Goal: Transaction & Acquisition: Purchase product/service

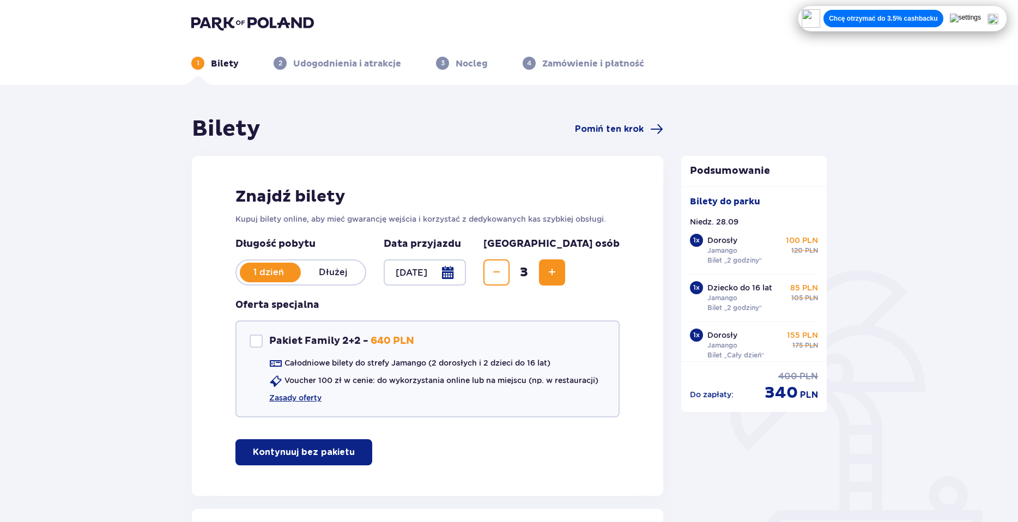
click at [466, 276] on div at bounding box center [425, 272] width 82 height 26
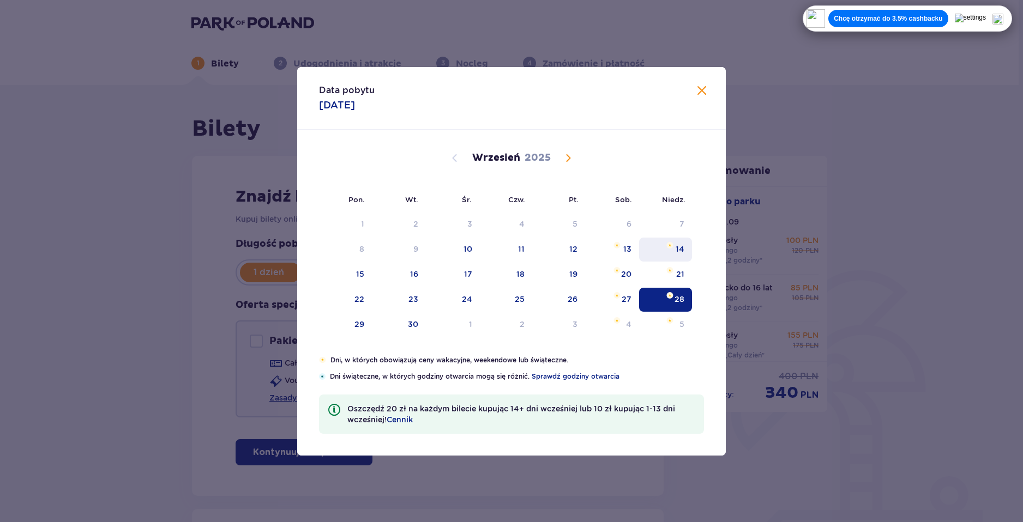
click at [687, 248] on div "14" at bounding box center [665, 250] width 53 height 24
type input "14.09.25"
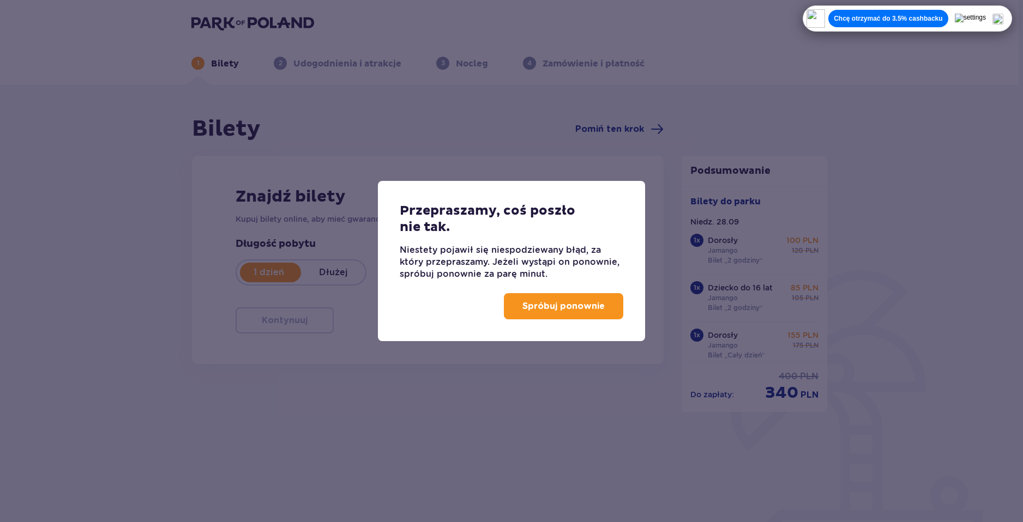
click at [568, 302] on p "Spróbuj ponownie" at bounding box center [563, 306] width 82 height 12
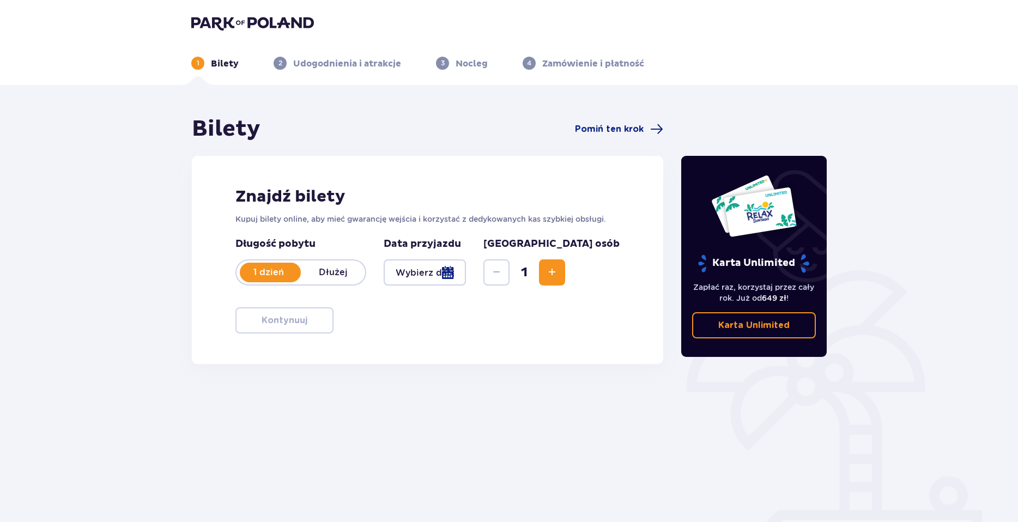
click at [466, 274] on div at bounding box center [425, 272] width 82 height 26
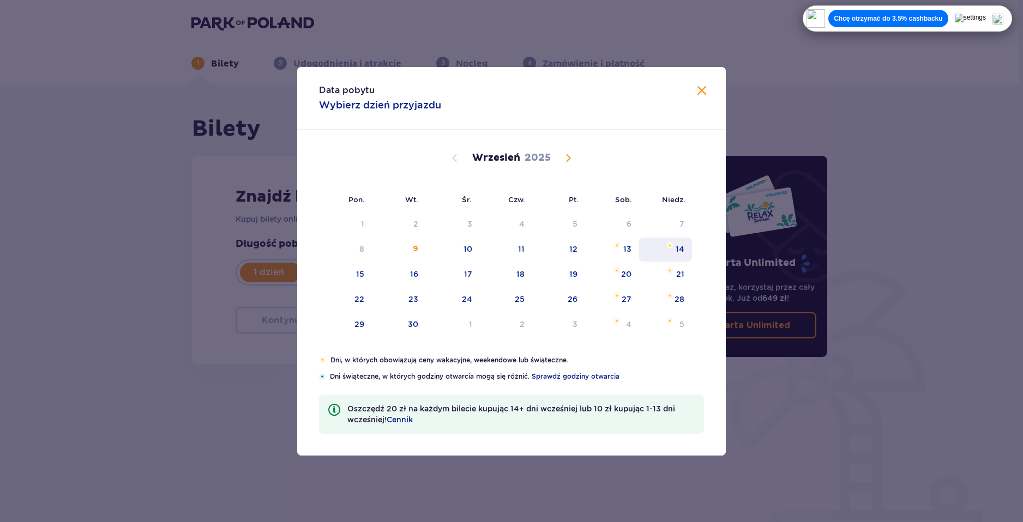
click at [668, 246] on img "niedziela, 14 września 2025" at bounding box center [669, 245] width 7 height 7
type input "14.09.25"
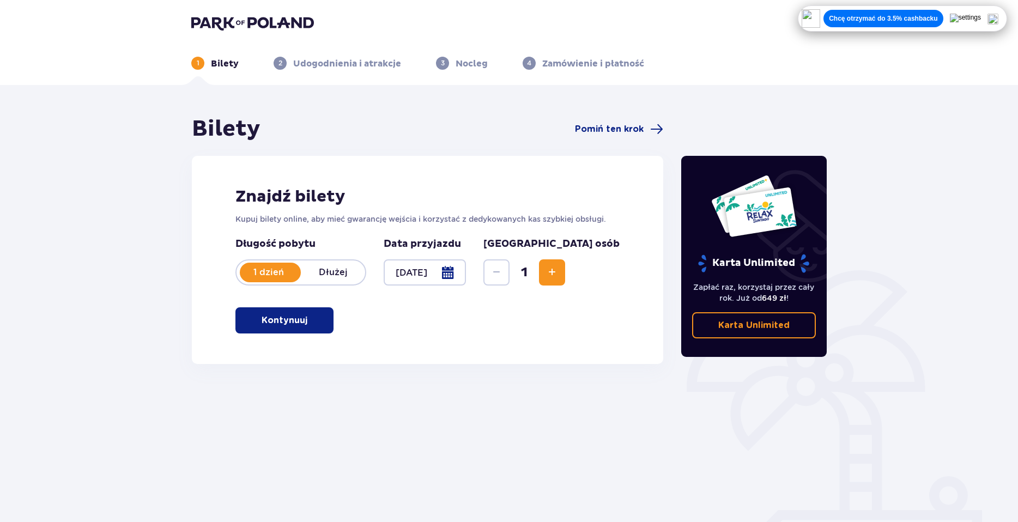
click at [709, 95] on div "Bilety Pomiń ten krok Znajdź bilety Kupuj bilety online, aby mieć gwarancję wej…" at bounding box center [509, 320] width 1018 height 470
click at [255, 313] on button "Kontynuuj" at bounding box center [284, 320] width 98 height 26
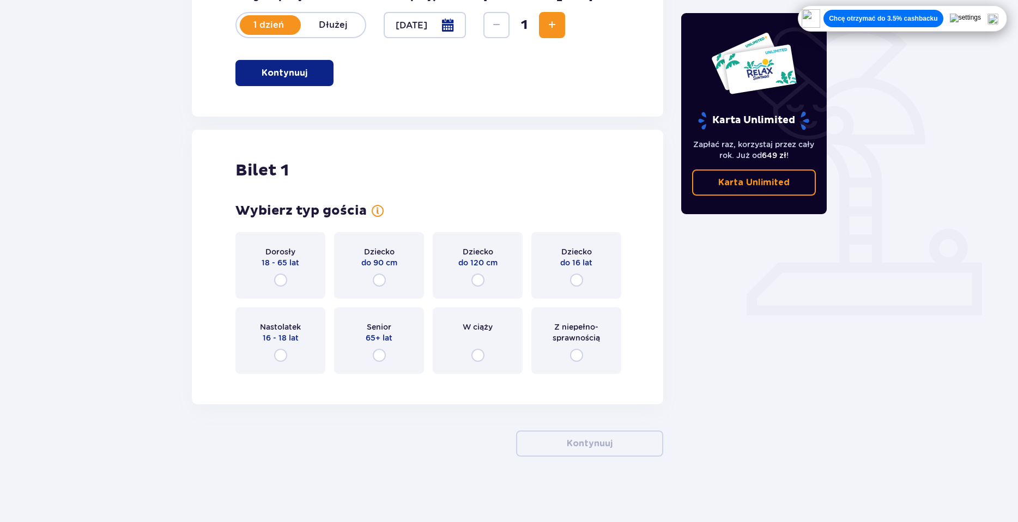
click at [565, 31] on button "Increase" at bounding box center [552, 25] width 26 height 26
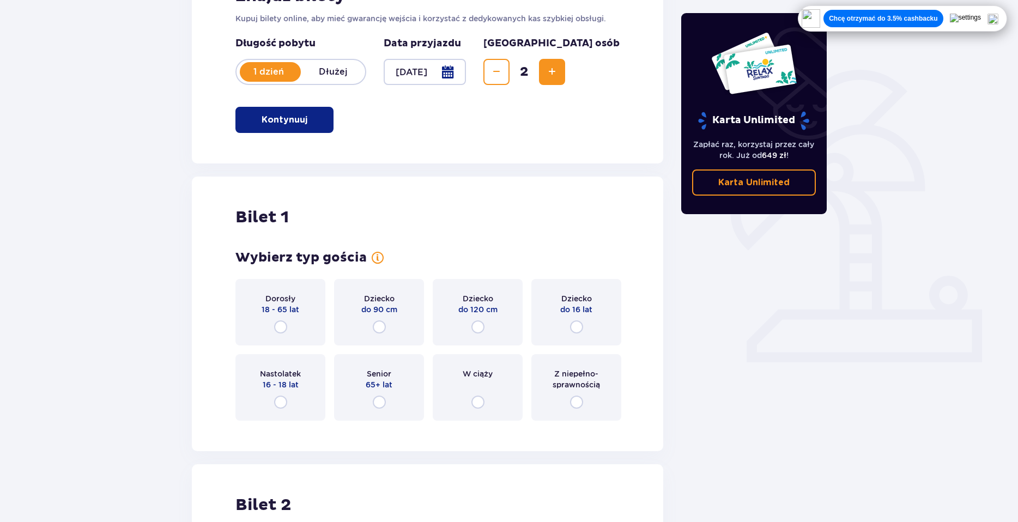
click at [559, 72] on span "Increase" at bounding box center [552, 71] width 13 height 13
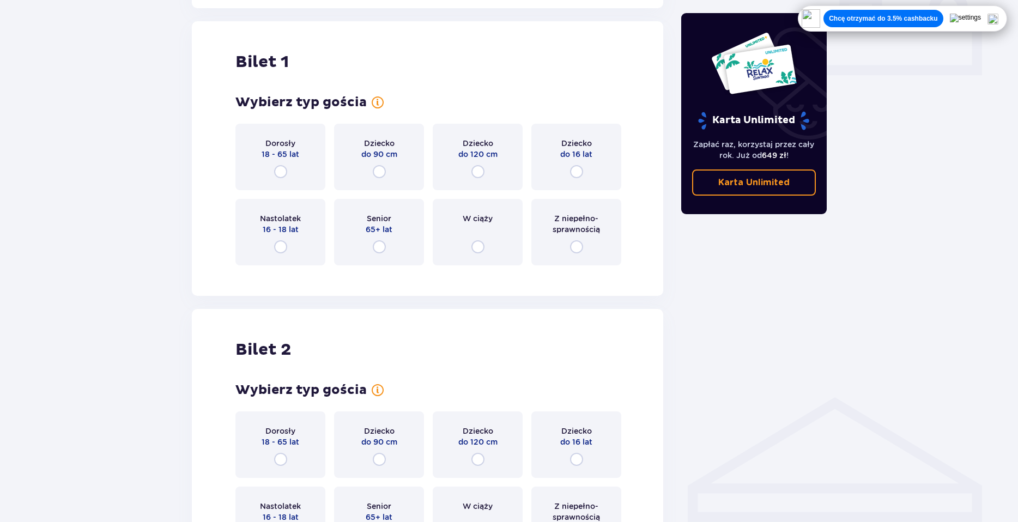
scroll to position [495, 0]
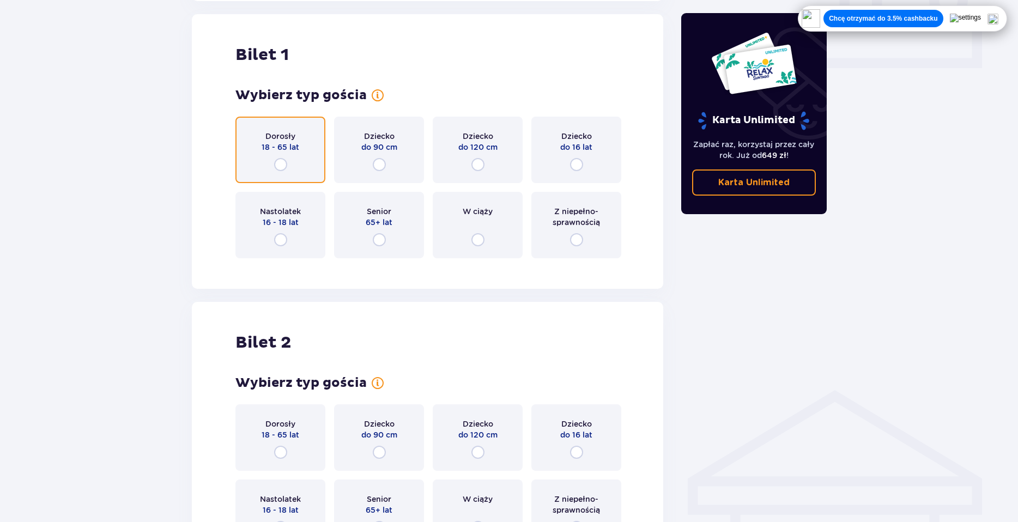
click at [285, 165] on input "radio" at bounding box center [280, 164] width 13 height 13
radio input "true"
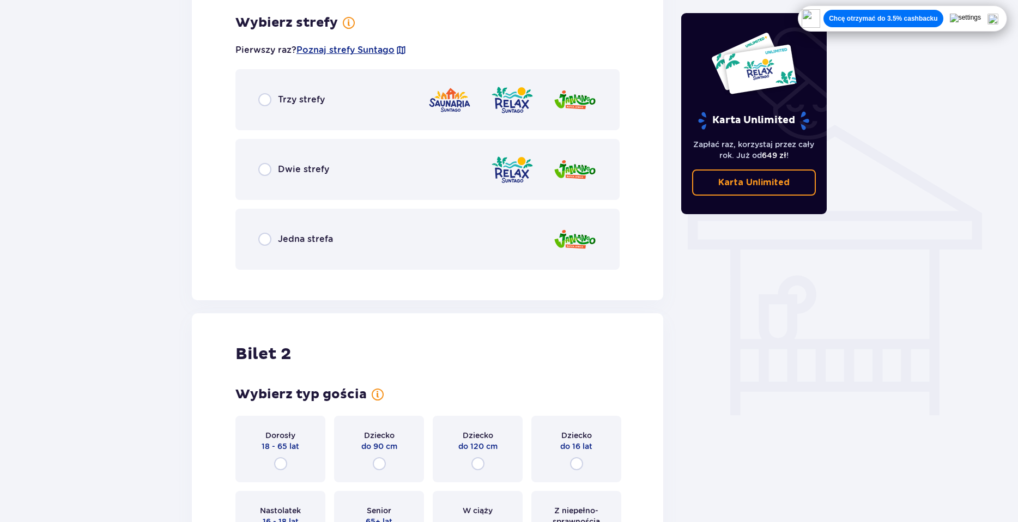
scroll to position [762, 0]
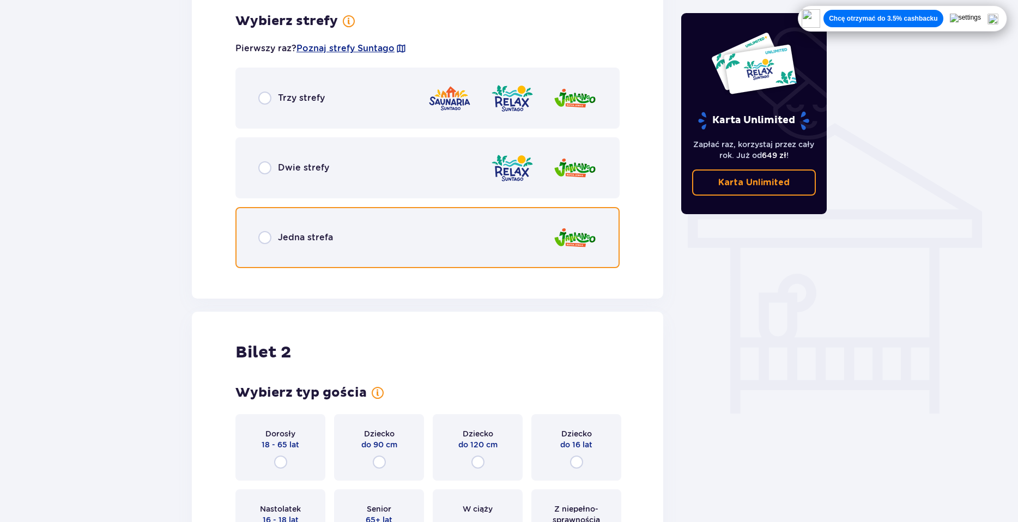
click at [271, 241] on input "radio" at bounding box center [264, 237] width 13 height 13
radio input "true"
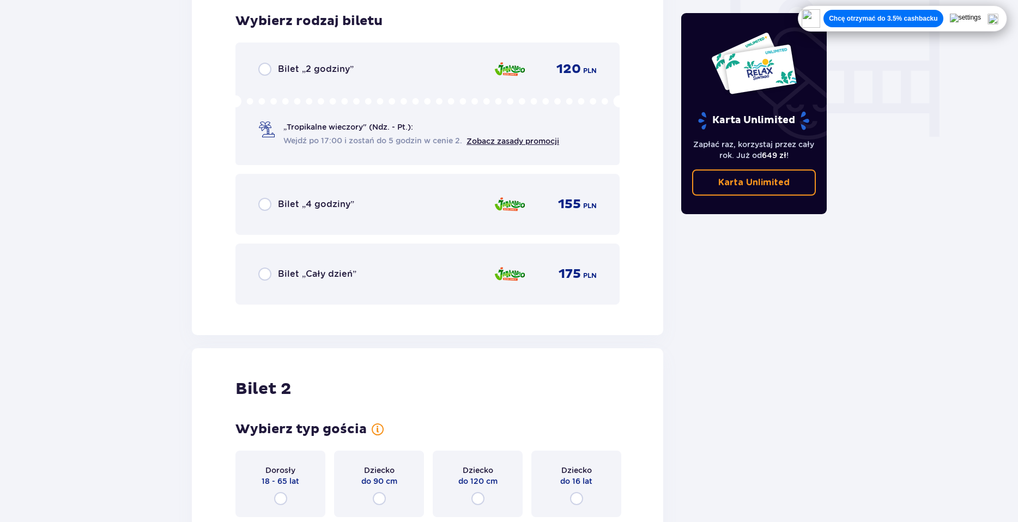
click at [322, 280] on p "Bilet „Cały dzień”" at bounding box center [317, 274] width 78 height 12
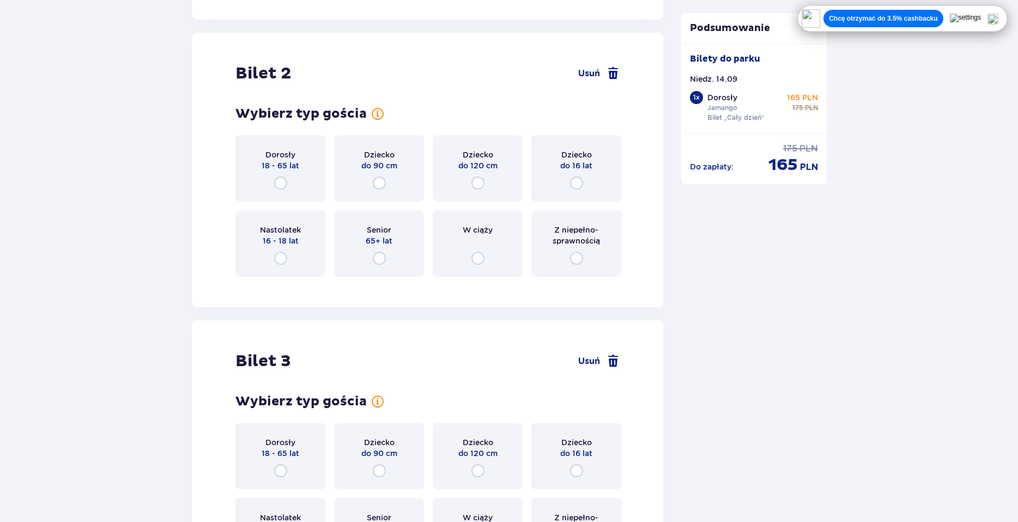
scroll to position [1374, 0]
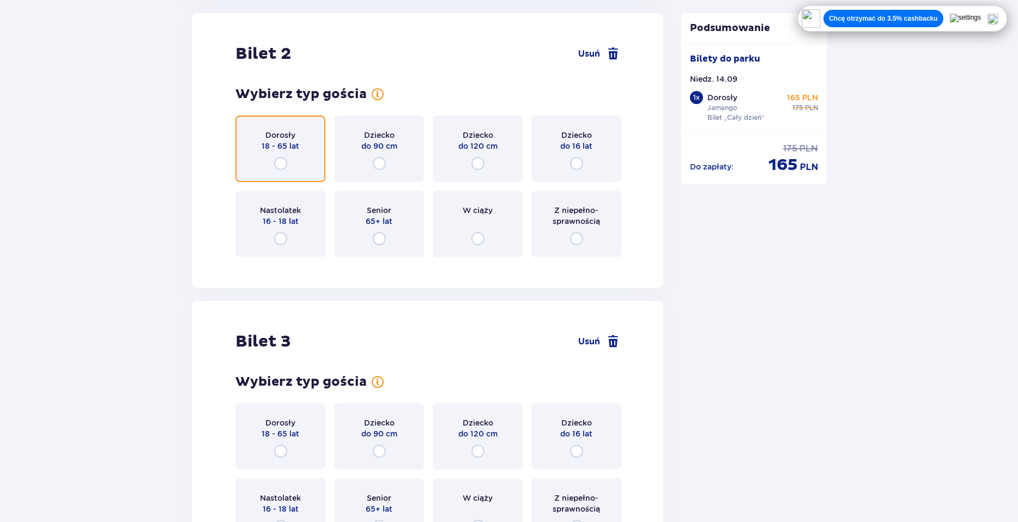
click at [282, 158] on input "radio" at bounding box center [280, 163] width 13 height 13
radio input "true"
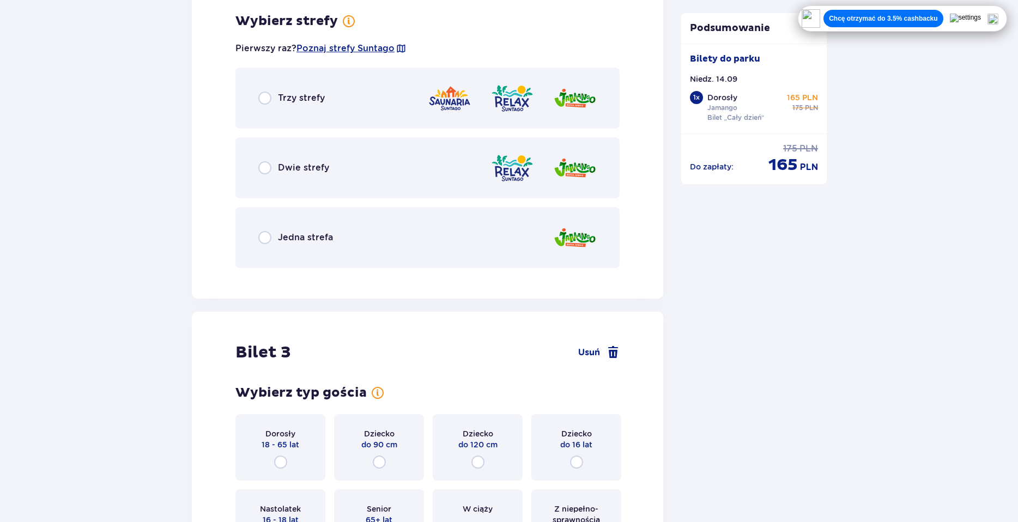
click at [308, 235] on p "Jedna strefa" at bounding box center [305, 238] width 55 height 12
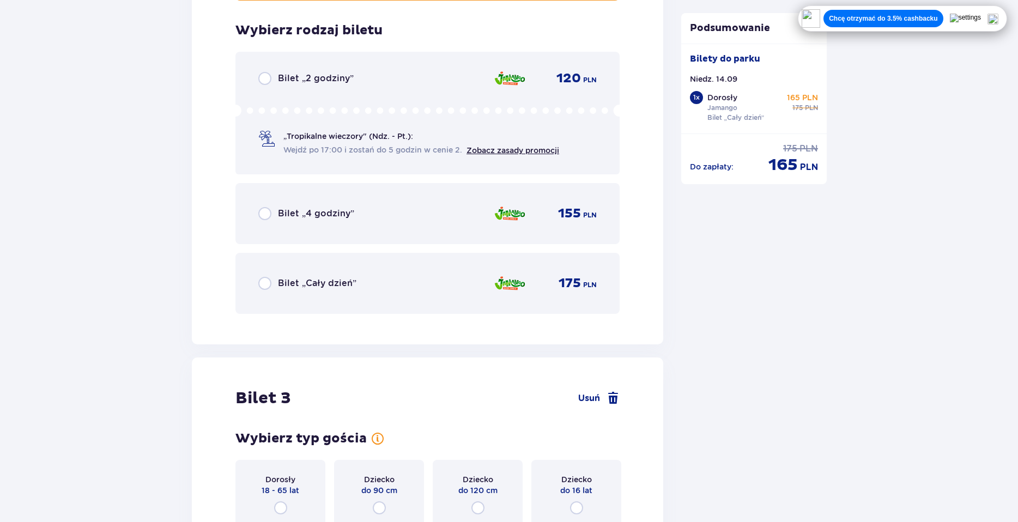
scroll to position [1917, 0]
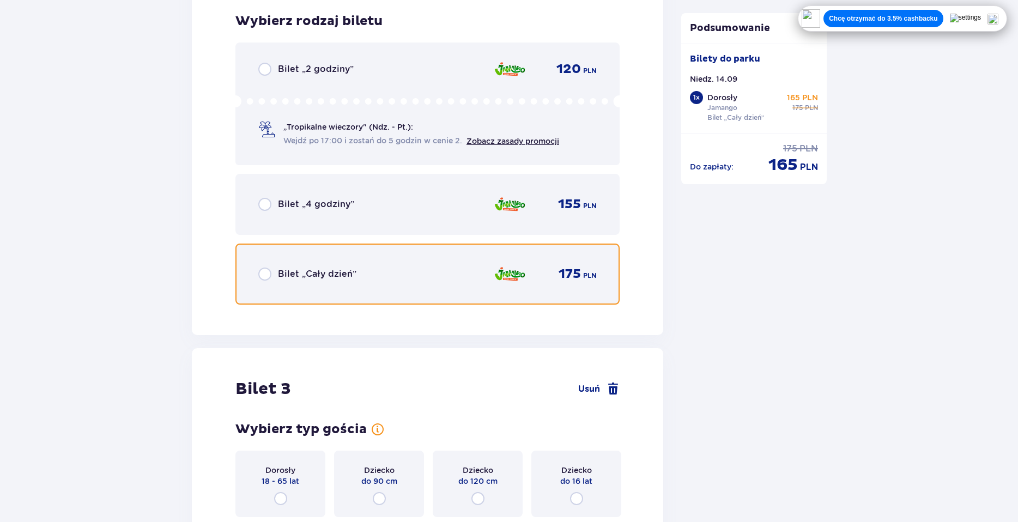
click at [267, 270] on input "radio" at bounding box center [264, 274] width 13 height 13
radio input "true"
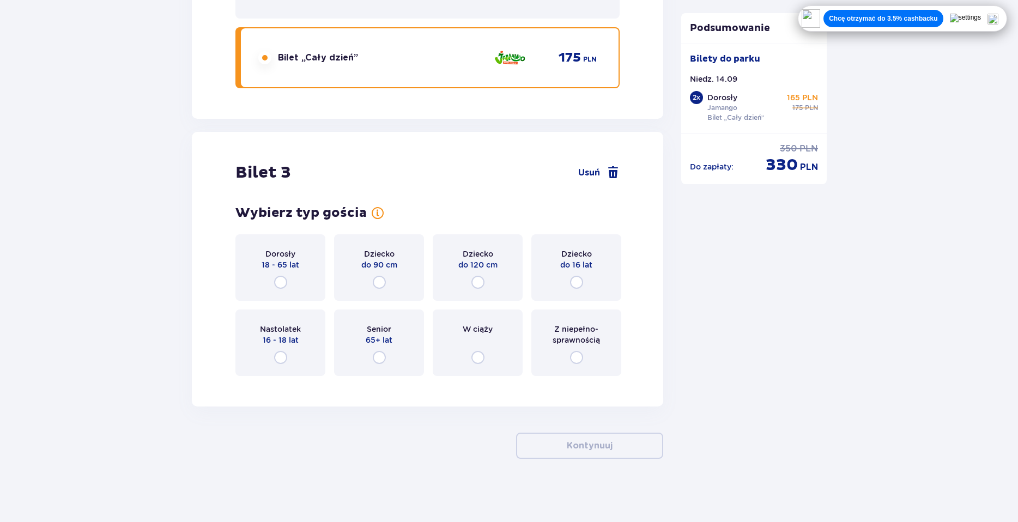
scroll to position [2136, 0]
click at [577, 274] on div "Dziecko do 16 lat" at bounding box center [576, 265] width 90 height 66
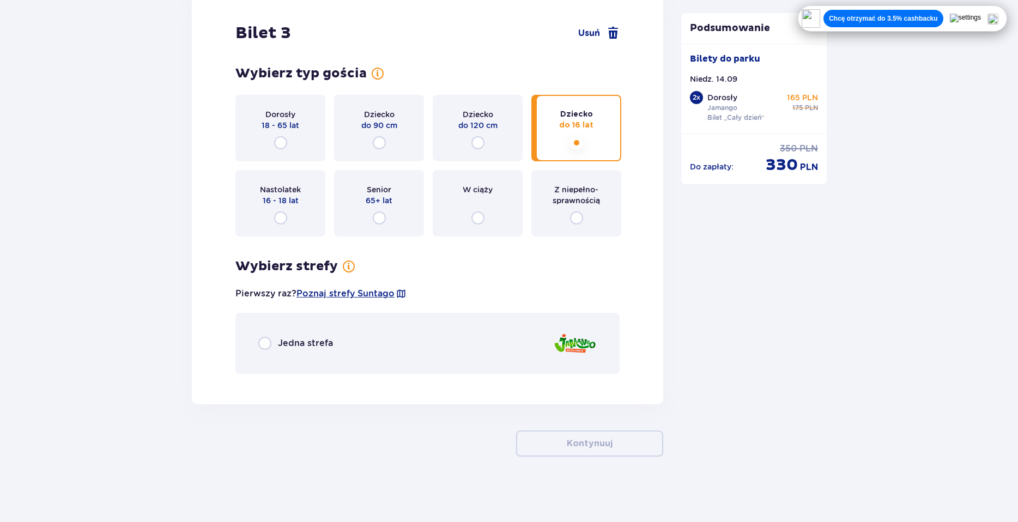
click at [327, 343] on p "Jedna strefa" at bounding box center [305, 343] width 55 height 12
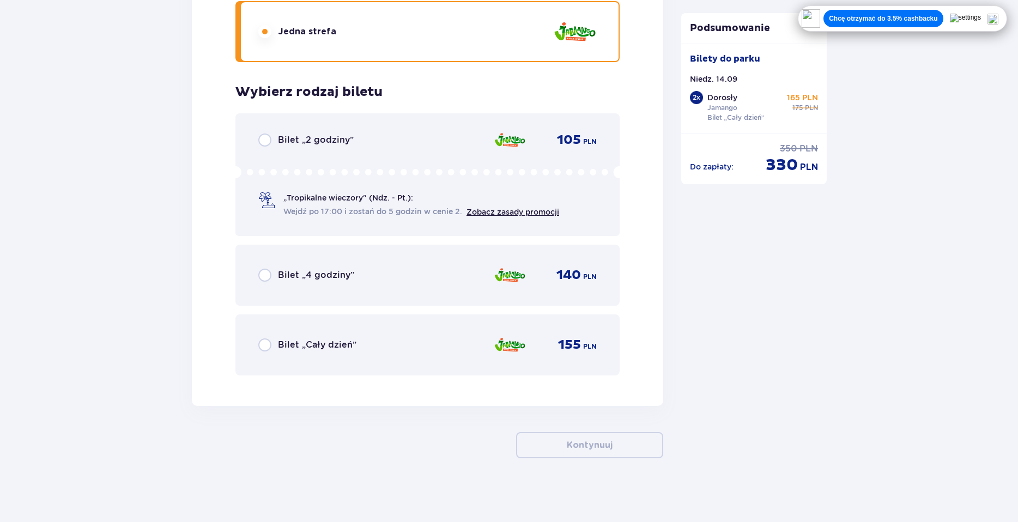
scroll to position [2586, 0]
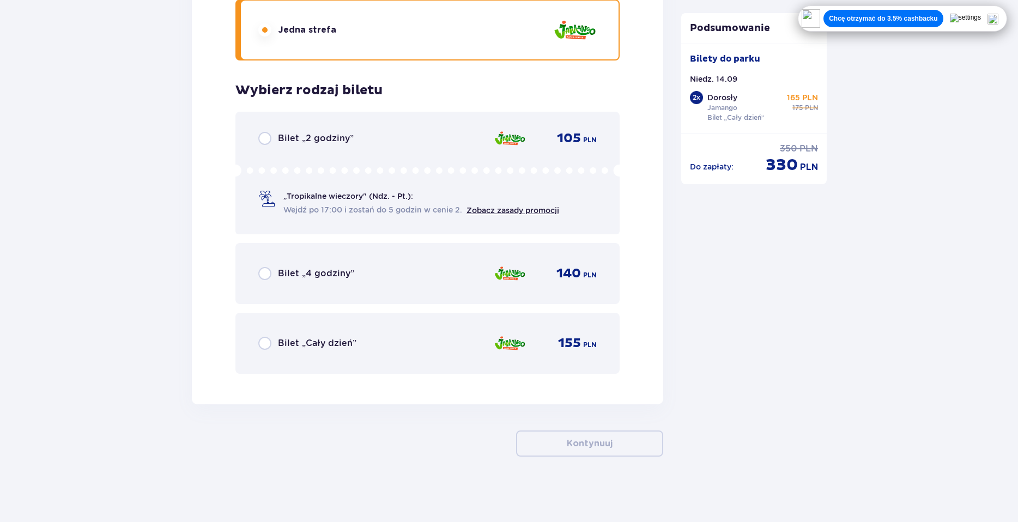
click at [385, 346] on div "Bilet „Cały dzień” 155 PLN" at bounding box center [427, 343] width 338 height 23
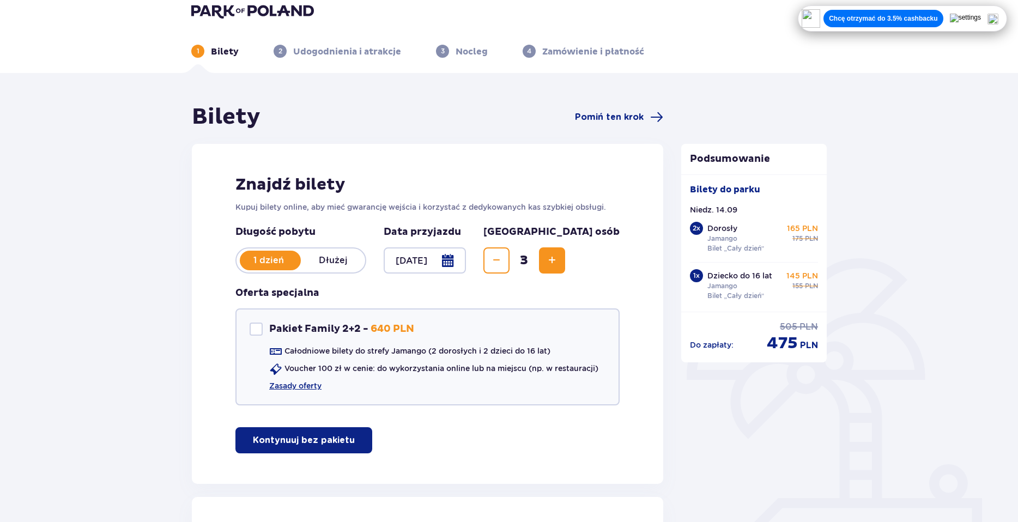
scroll to position [0, 0]
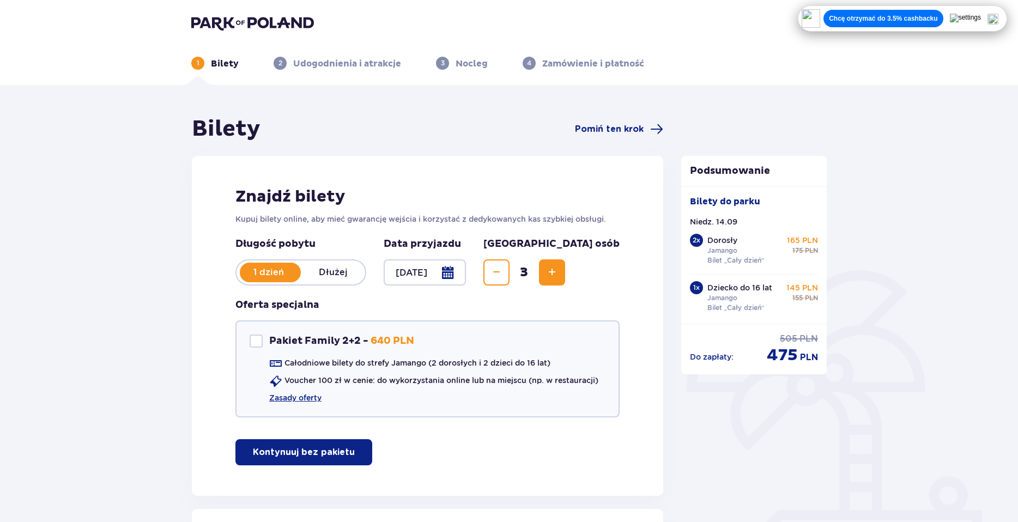
click at [462, 273] on div at bounding box center [425, 272] width 82 height 26
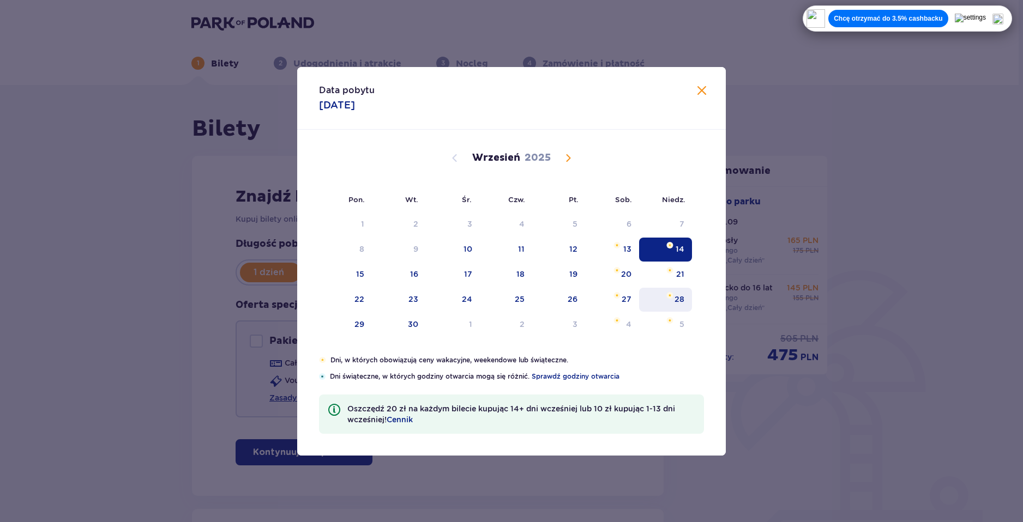
click at [661, 295] on div "28" at bounding box center [665, 300] width 53 height 24
type input "28.09.25"
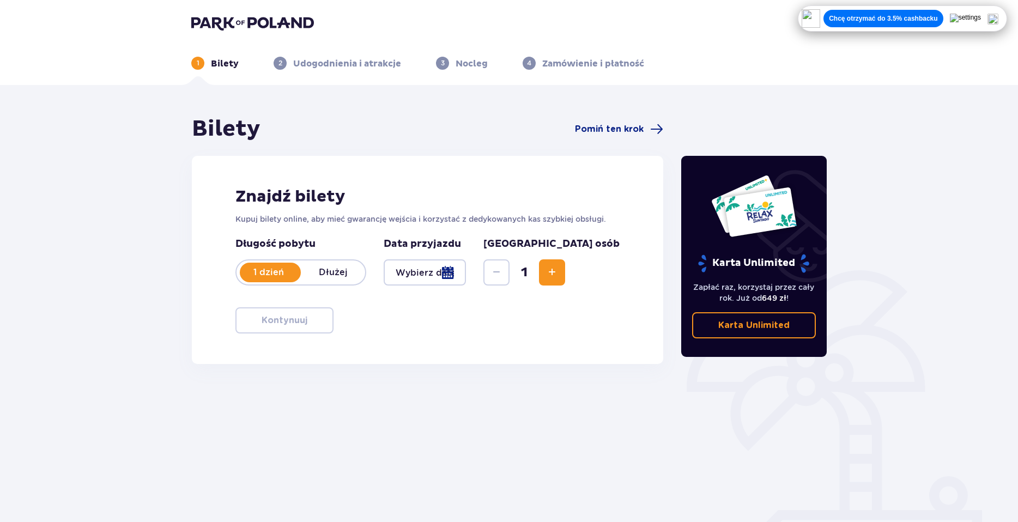
click at [559, 276] on span "Increase" at bounding box center [552, 272] width 13 height 13
click at [459, 267] on div at bounding box center [425, 272] width 82 height 26
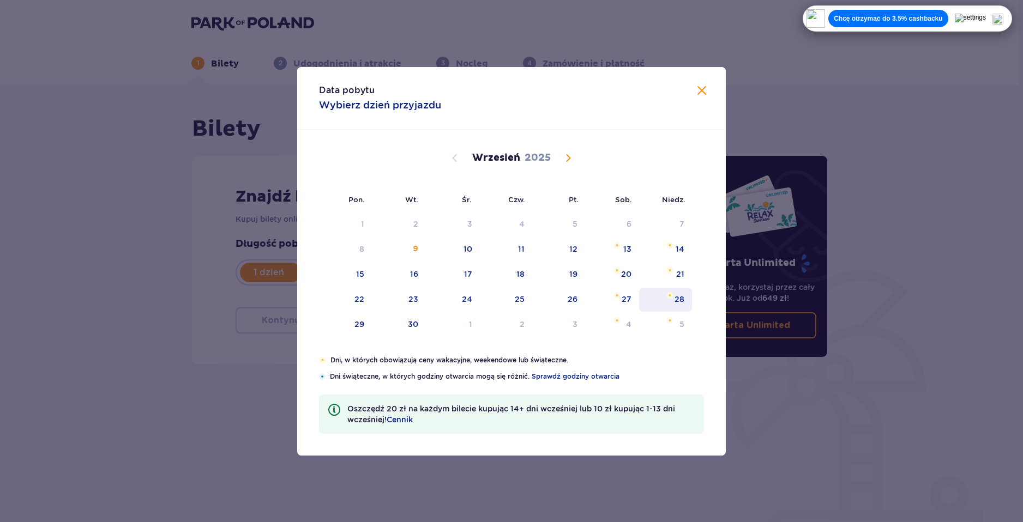
click at [680, 293] on div "28" at bounding box center [665, 300] width 53 height 24
type input "28.09.25"
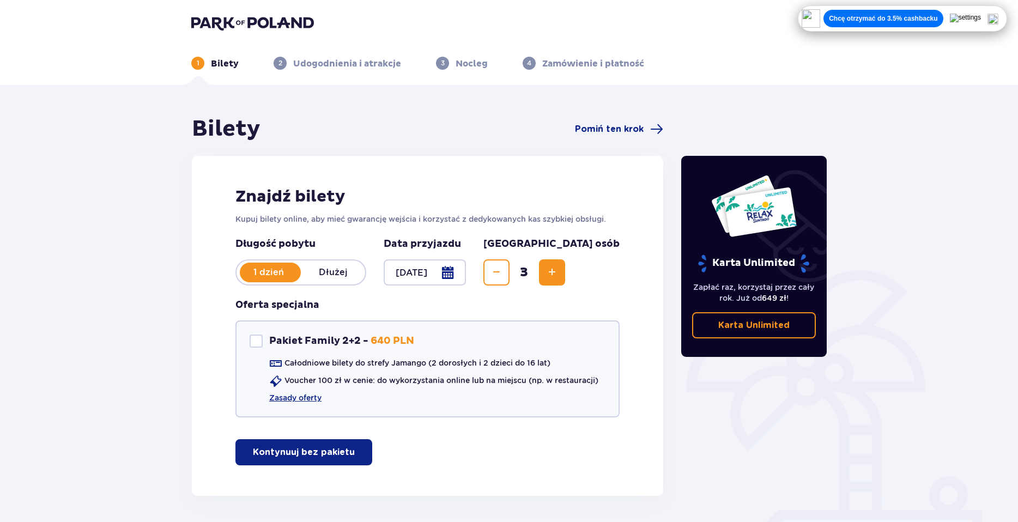
click at [695, 97] on div "Bilety Pomiń ten krok Znajdź bilety Kupuj bilety online, aby mieć gwarancję wej…" at bounding box center [509, 323] width 1018 height 476
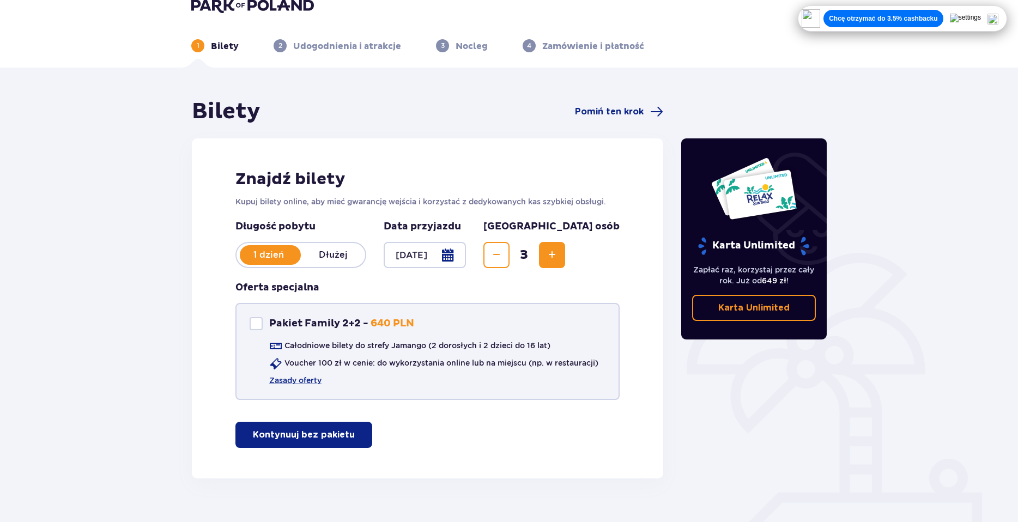
scroll to position [39, 0]
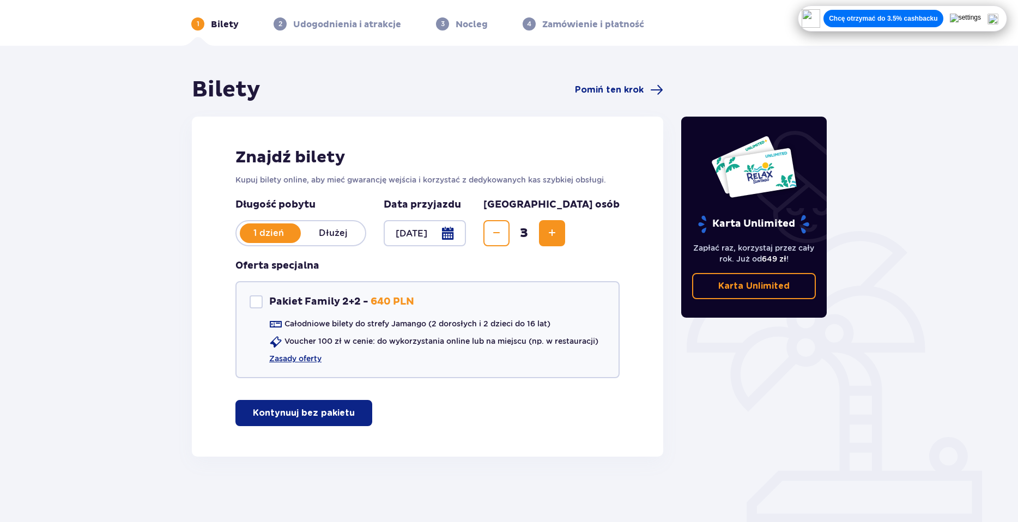
click at [326, 412] on p "Kontynuuj bez pakietu" at bounding box center [304, 413] width 102 height 12
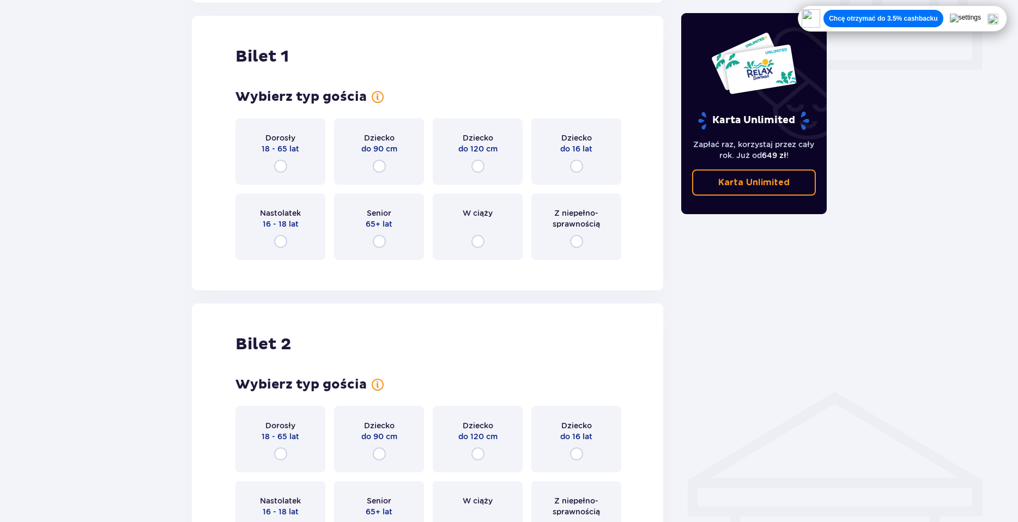
scroll to position [496, 0]
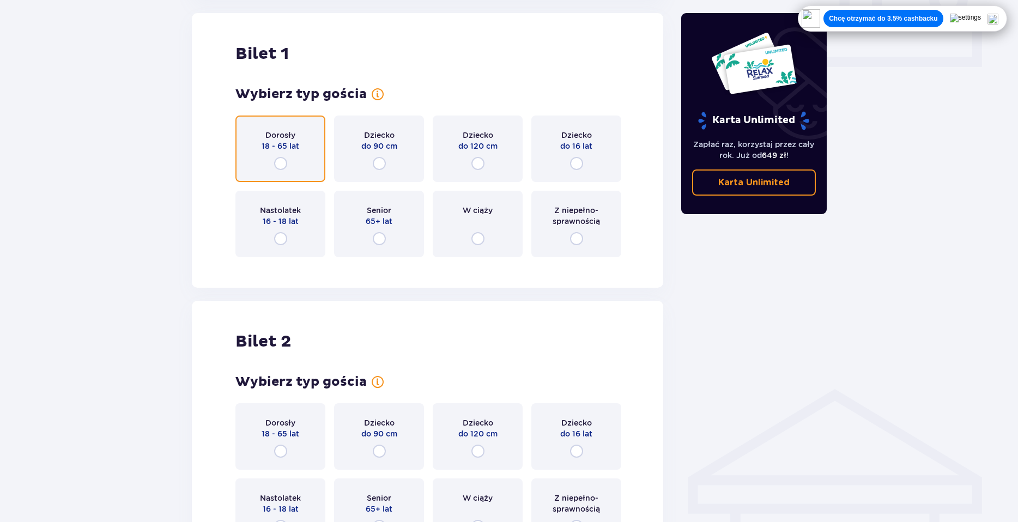
click at [286, 161] on input "radio" at bounding box center [280, 163] width 13 height 13
radio input "true"
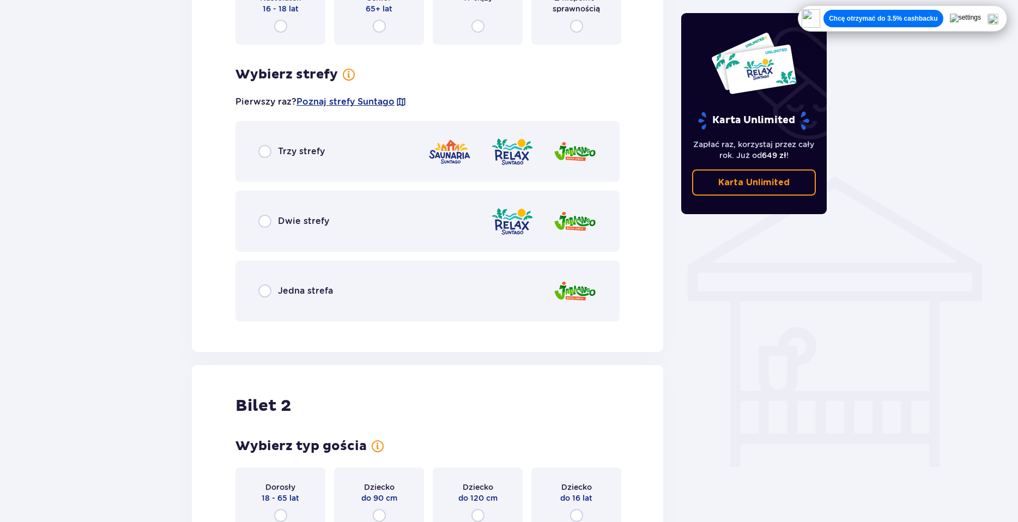
click at [415, 237] on div "Trzy strefy Dwie strefy Jedna strefa" at bounding box center [427, 221] width 384 height 201
click at [295, 303] on div "Jedna strefa" at bounding box center [427, 292] width 384 height 61
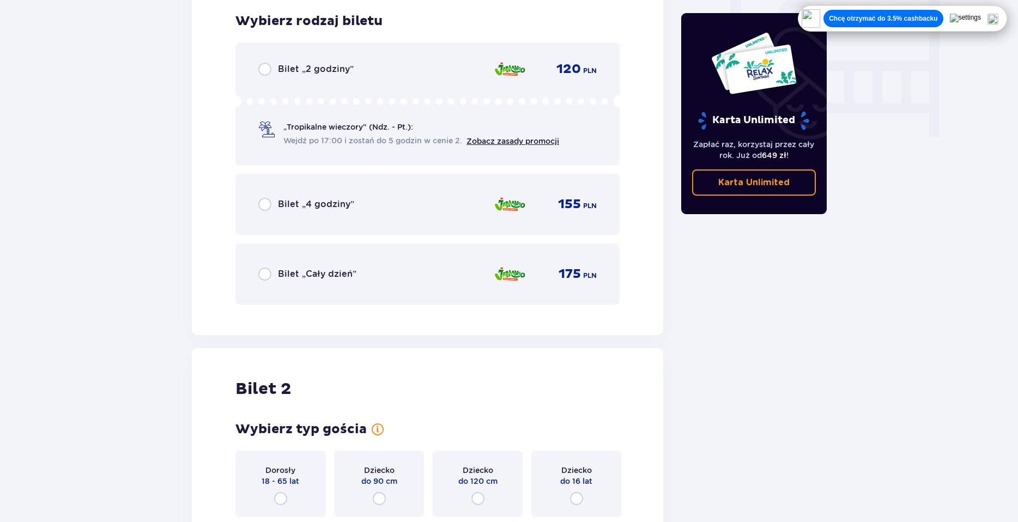
click at [305, 263] on div "Bilet „Cały dzień” 175 PLN" at bounding box center [427, 274] width 338 height 23
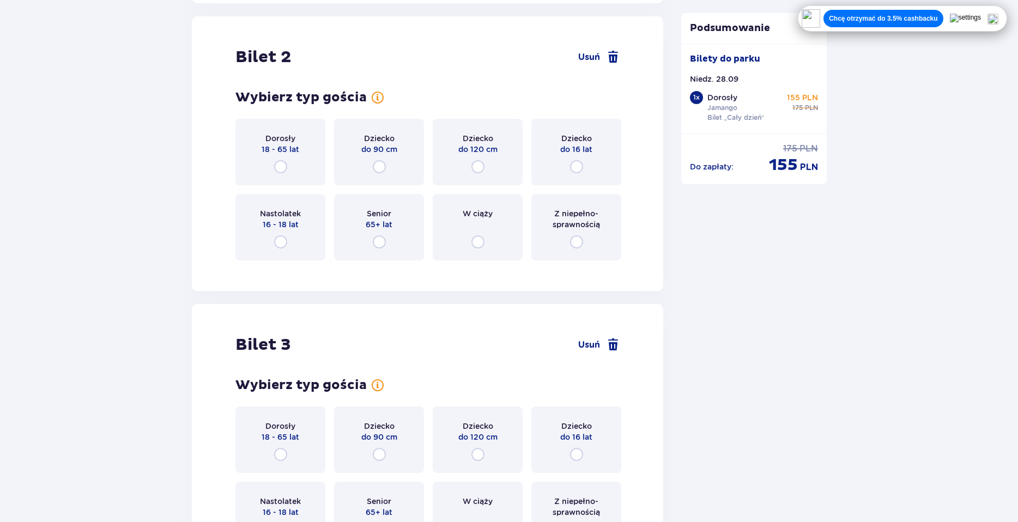
scroll to position [1374, 0]
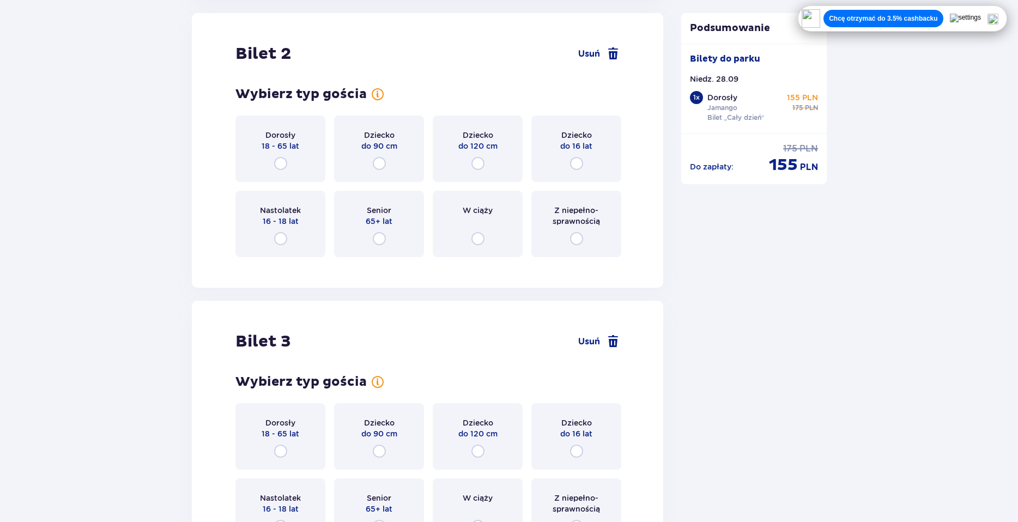
click at [299, 166] on div "Dorosły 18 - 65 lat" at bounding box center [280, 149] width 90 height 66
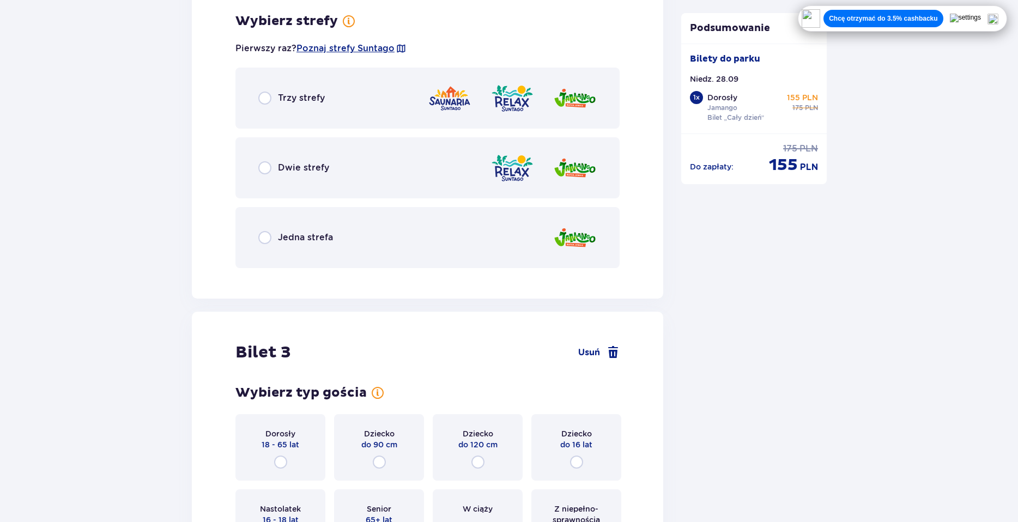
click at [343, 245] on div "Jedna strefa" at bounding box center [427, 237] width 384 height 61
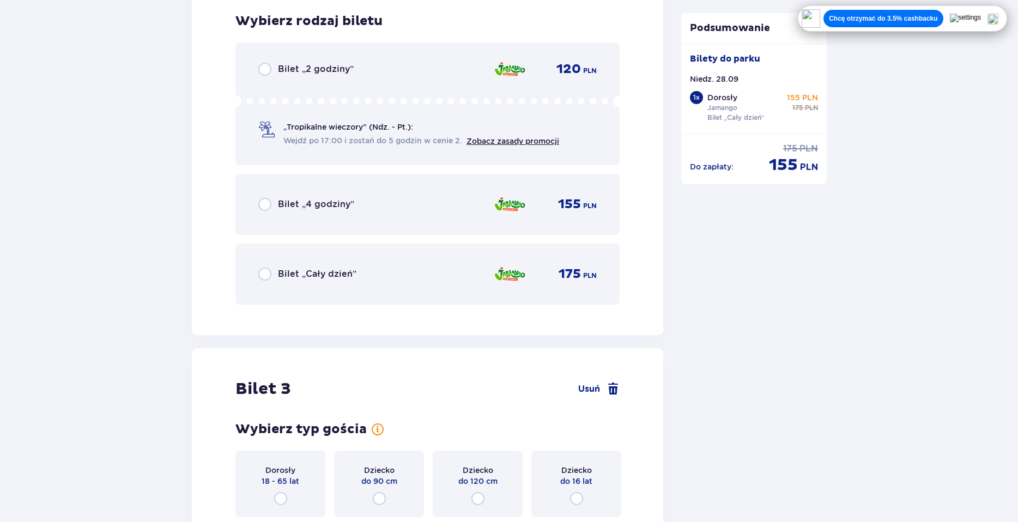
click at [329, 279] on p "Bilet „Cały dzień”" at bounding box center [317, 274] width 78 height 12
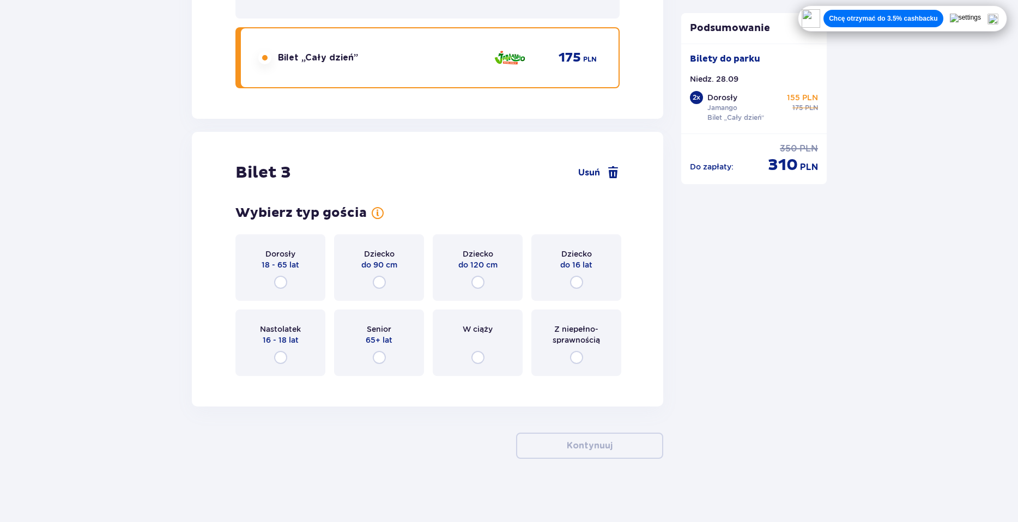
scroll to position [2136, 0]
click at [548, 249] on div "Dziecko do 16 lat" at bounding box center [576, 265] width 90 height 66
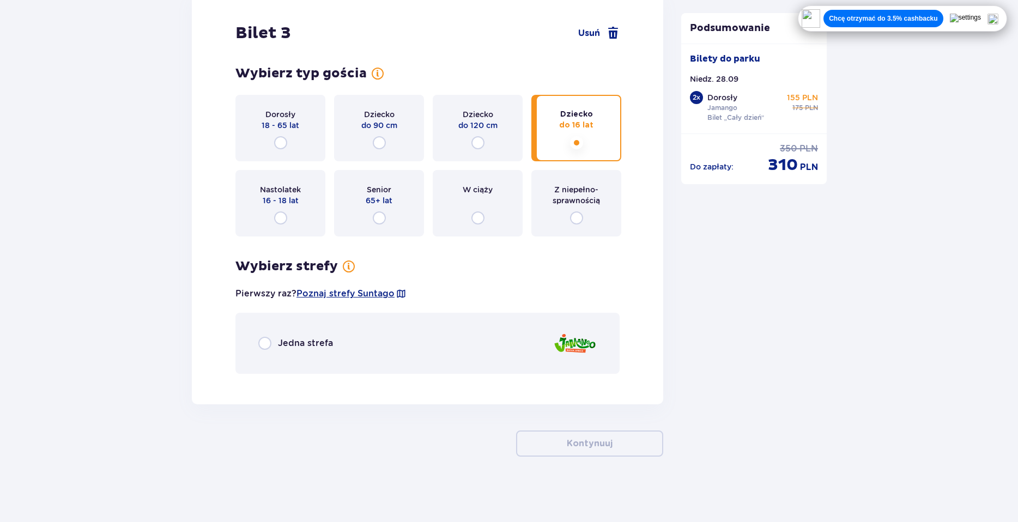
click at [434, 355] on div "Jedna strefa" at bounding box center [427, 343] width 384 height 61
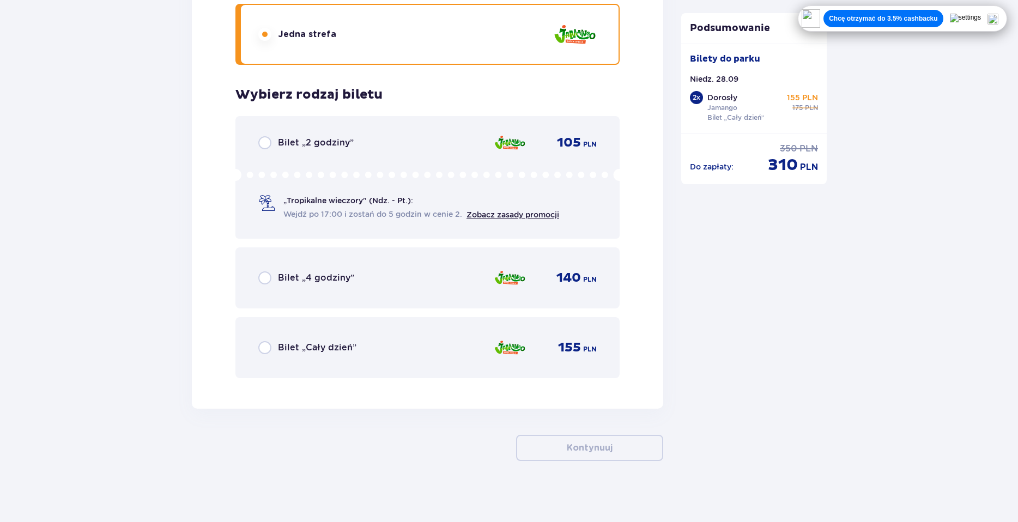
scroll to position [2586, 0]
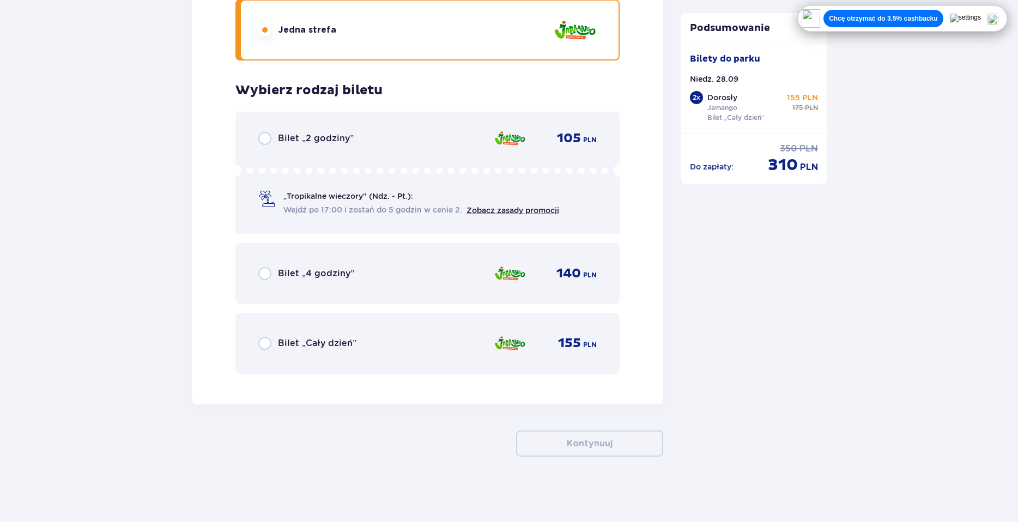
click at [426, 341] on div "Bilet „Cały dzień” 155 PLN" at bounding box center [427, 343] width 338 height 23
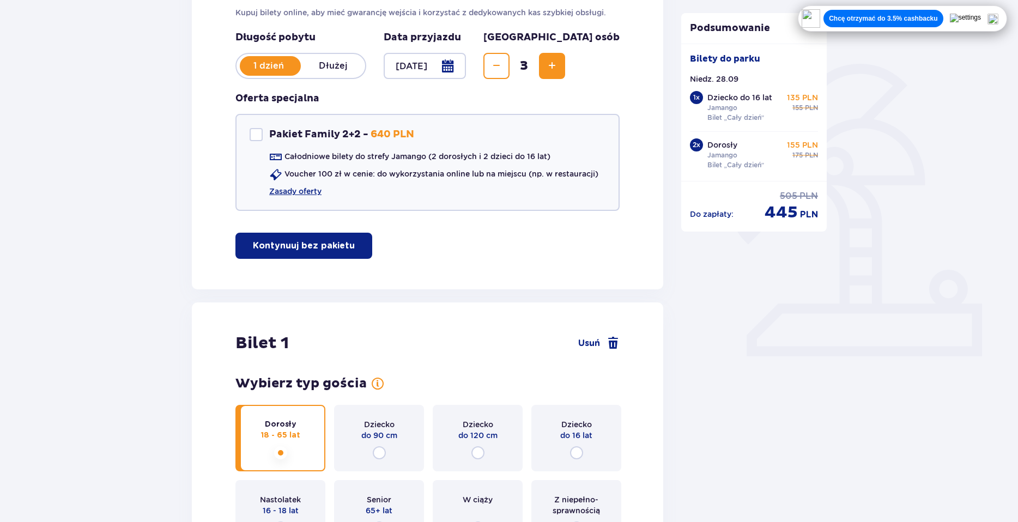
scroll to position [136, 0]
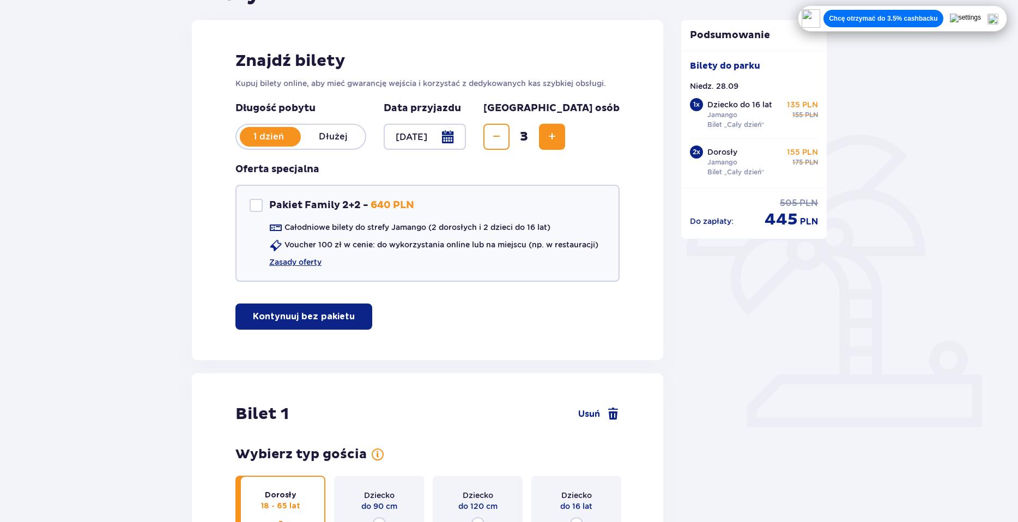
click at [915, 14] on p "Chcę otrzymać do 3.5% cashbacku" at bounding box center [883, 18] width 108 height 9
click at [890, 20] on img at bounding box center [880, 18] width 19 height 19
click at [890, 16] on img at bounding box center [880, 18] width 19 height 19
